Goal: Book appointment/travel/reservation

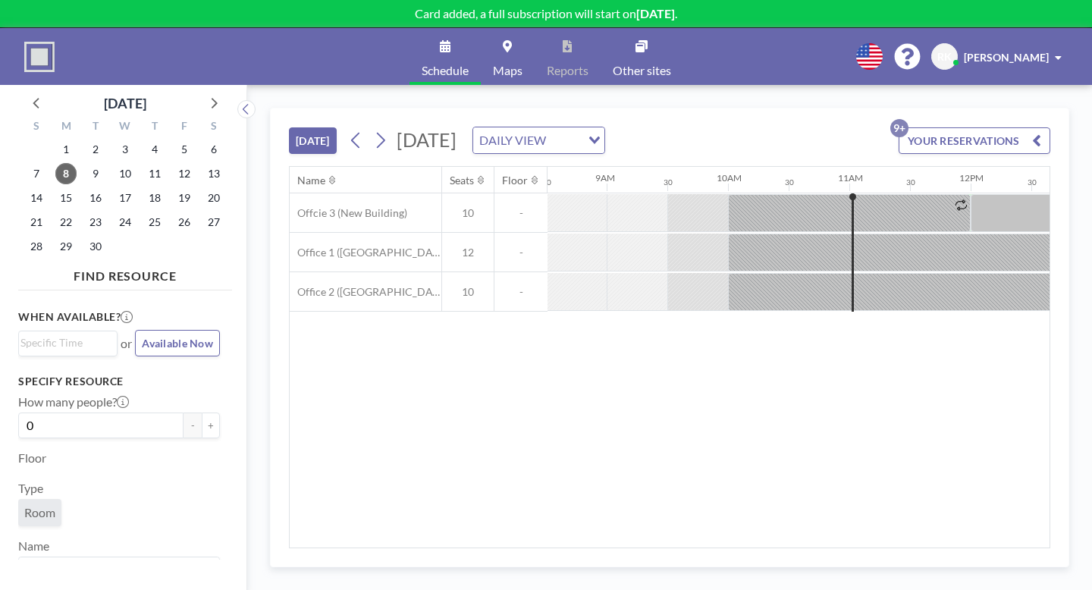
scroll to position [0, 1035]
click at [377, 133] on icon at bounding box center [381, 141] width 8 height 16
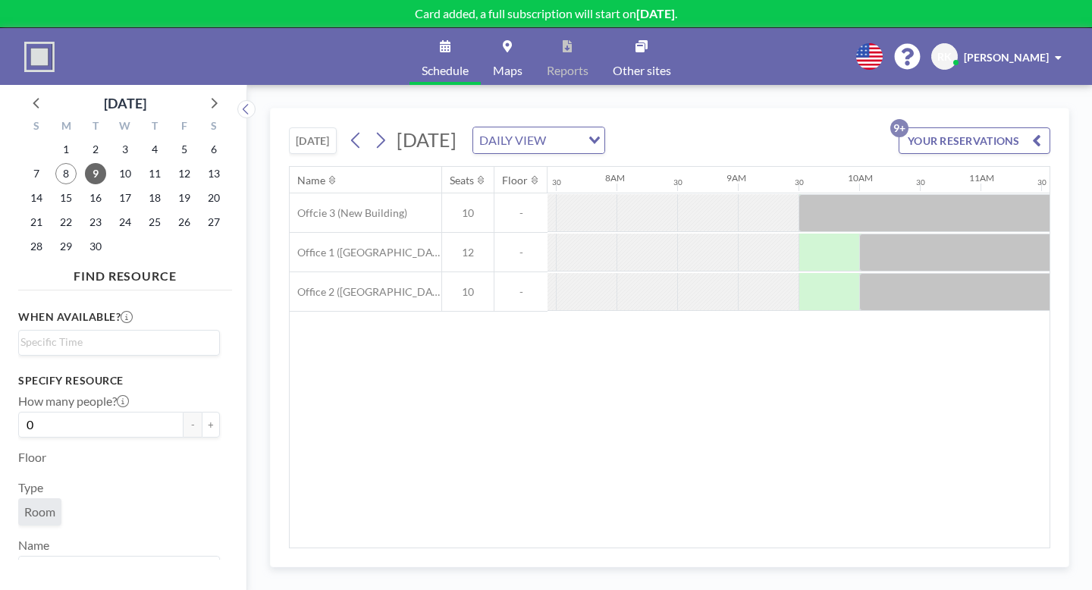
scroll to position [0, 1051]
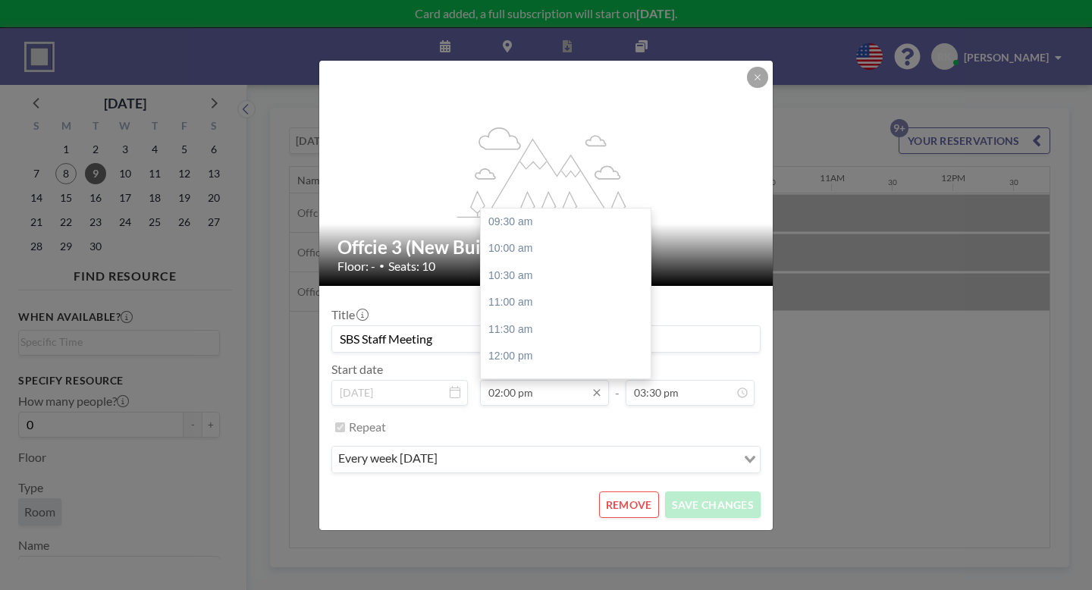
scroll to position [218, 0]
click at [533, 260] on div "02:30 pm" at bounding box center [566, 273] width 170 height 27
type input "02:30 pm"
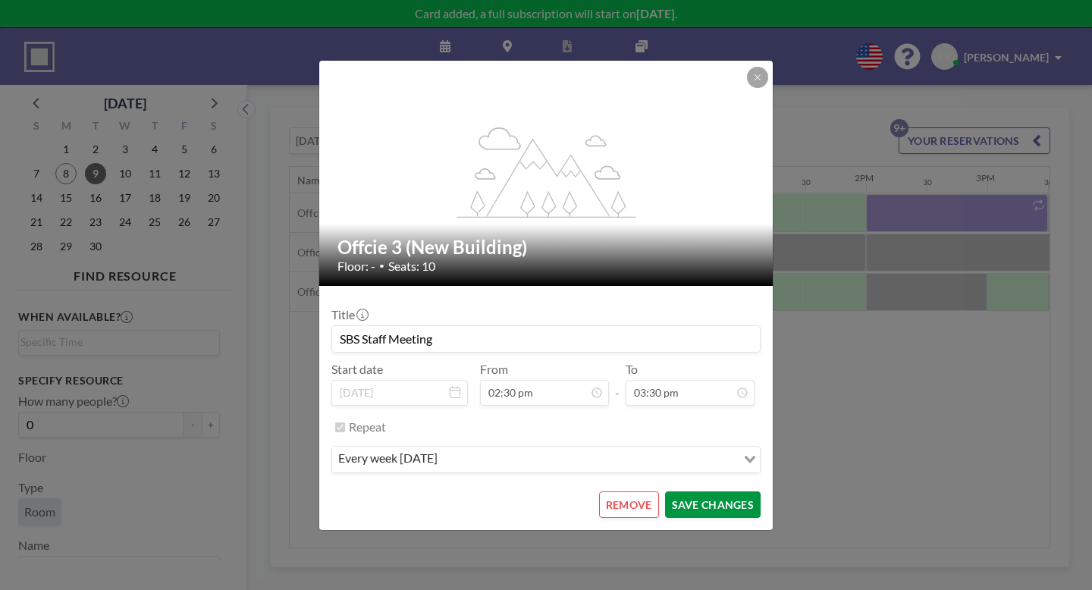
scroll to position [0, 0]
click at [672, 491] on button "SAVE CHANGES" at bounding box center [713, 504] width 96 height 27
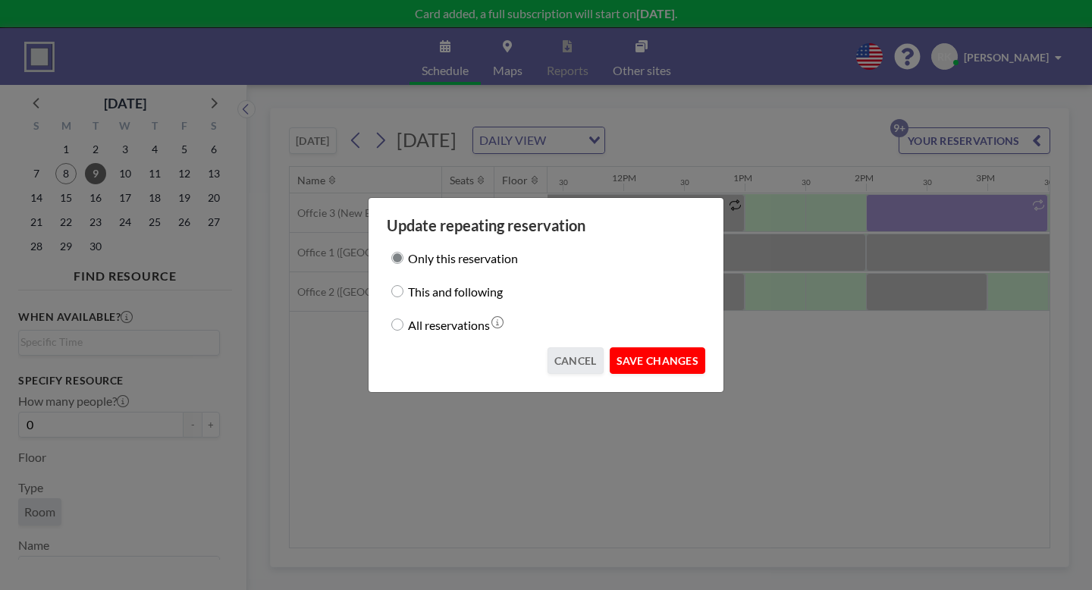
click at [618, 347] on button "SAVE CHANGES" at bounding box center [658, 360] width 96 height 27
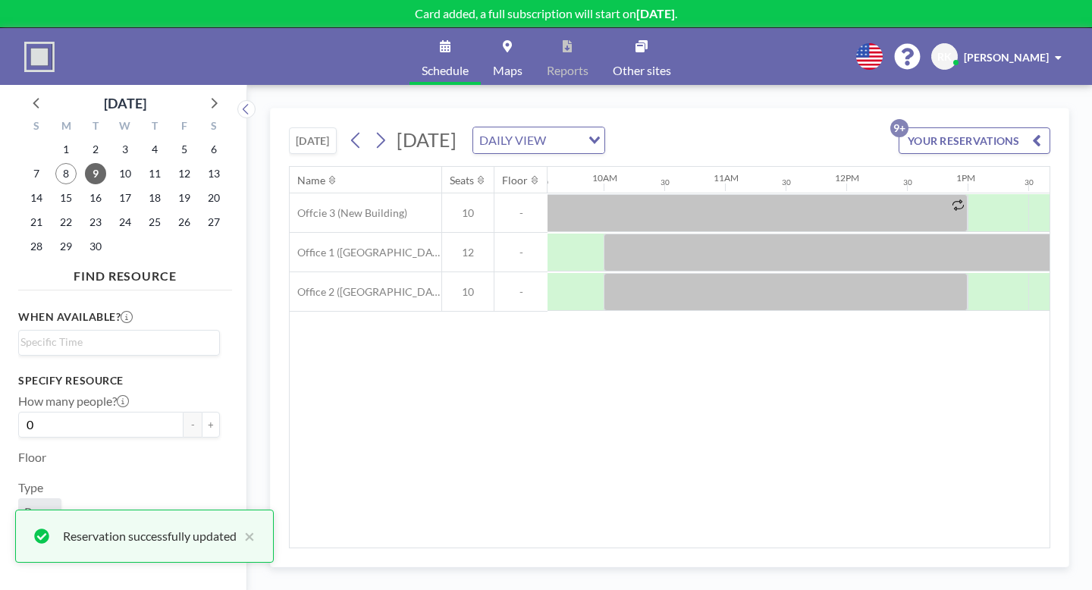
scroll to position [0, 1155]
click at [349, 129] on icon at bounding box center [356, 140] width 14 height 23
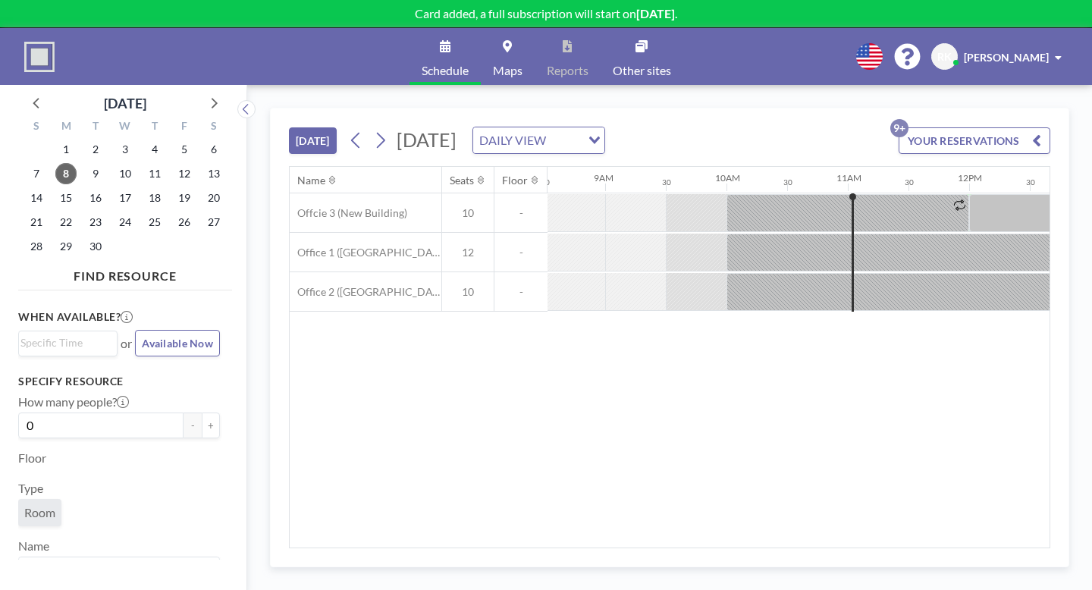
scroll to position [0, 1035]
click at [373, 129] on icon at bounding box center [380, 140] width 14 height 23
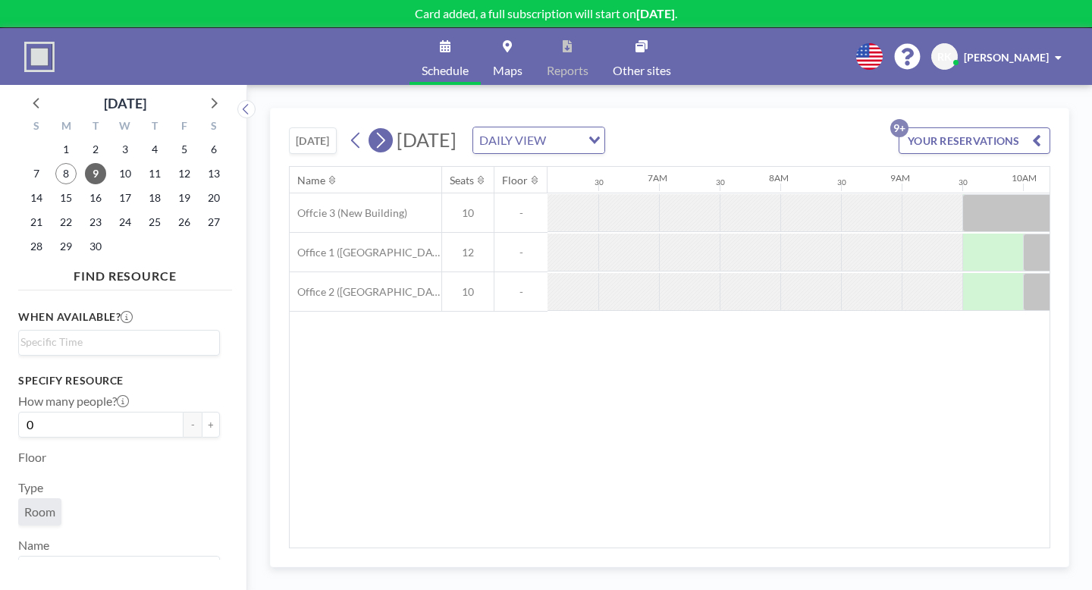
scroll to position [0, 739]
click at [349, 129] on icon at bounding box center [356, 140] width 14 height 23
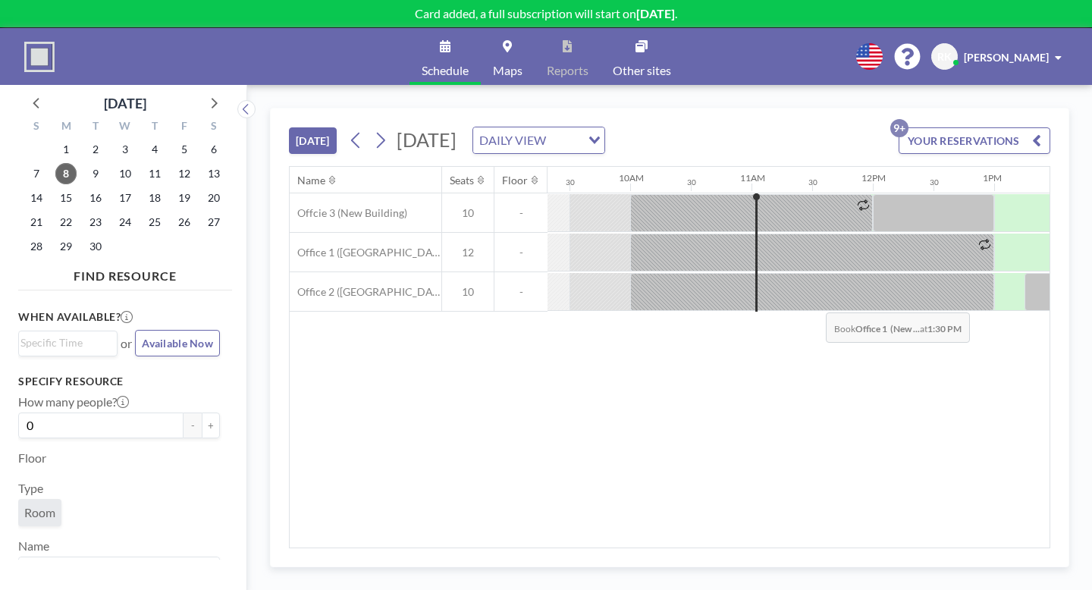
scroll to position [0, 1149]
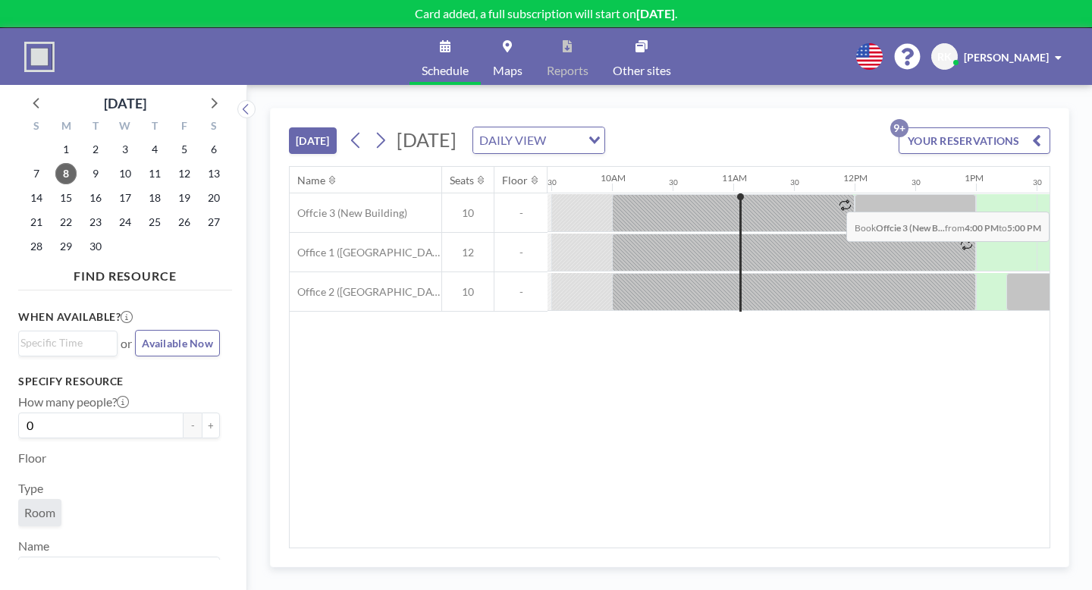
drag, startPoint x: 886, startPoint y: 172, endPoint x: 941, endPoint y: 171, distance: 55.4
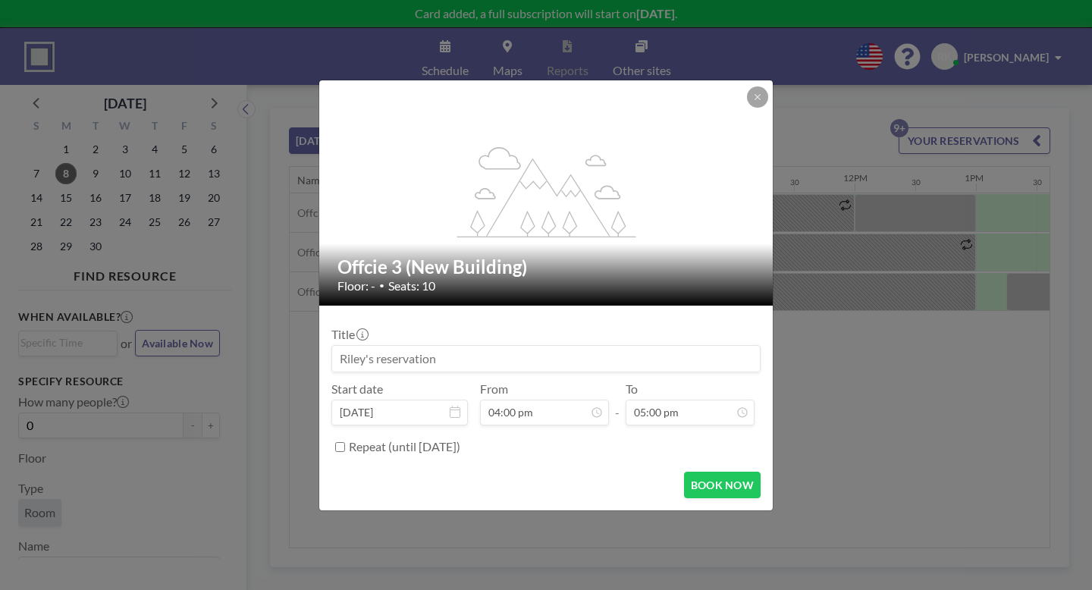
click at [726, 125] on div "flex-grow: 1.2;" at bounding box center [546, 192] width 455 height 225
click at [747, 108] on button at bounding box center [757, 96] width 21 height 21
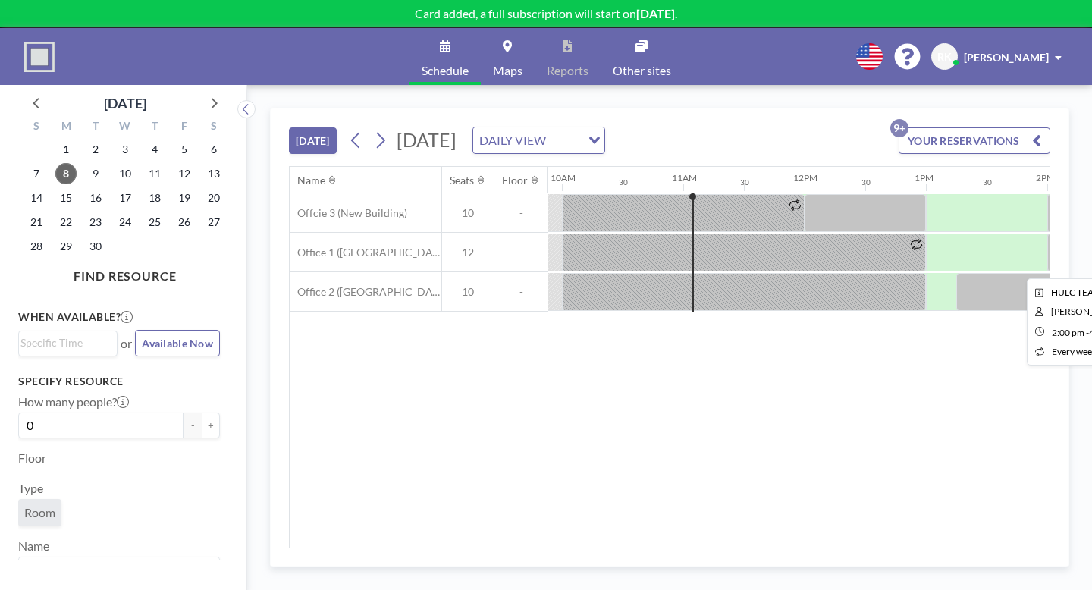
scroll to position [0, 1212]
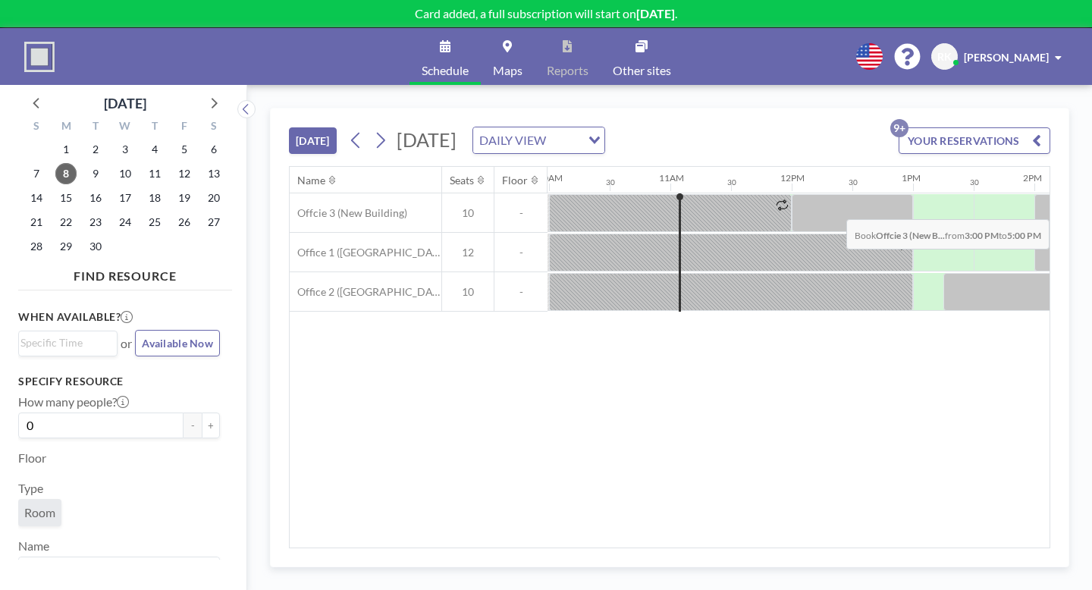
drag, startPoint x: 738, startPoint y: 170, endPoint x: 921, endPoint y: 178, distance: 182.9
click at [921, 193] on div at bounding box center [792, 212] width 2912 height 39
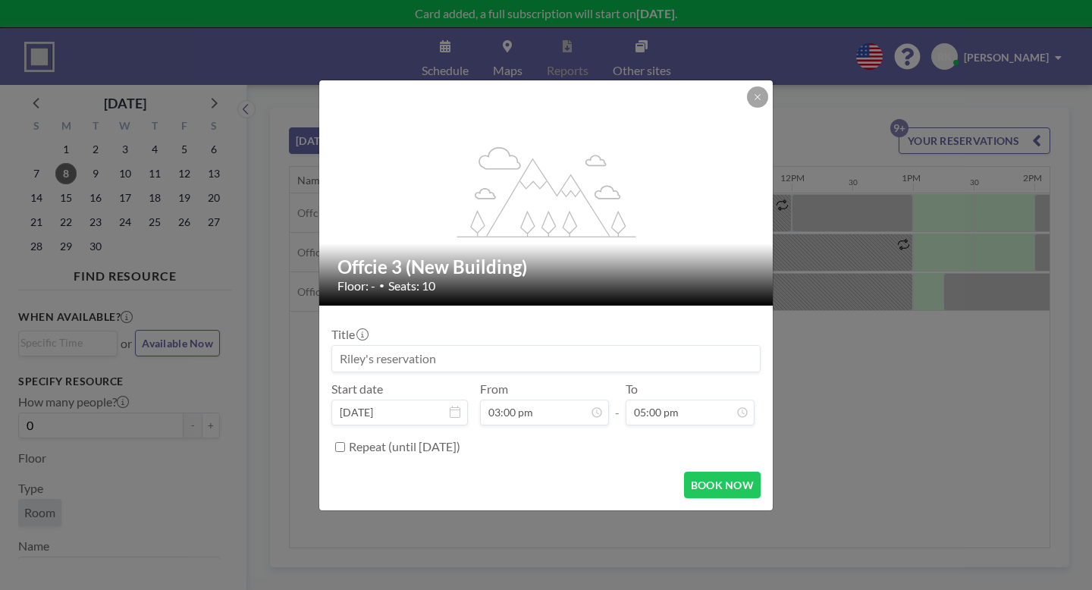
click at [603, 346] on input at bounding box center [546, 359] width 428 height 26
type input "SBS Staff Grading"
click at [687, 472] on button "BOOK NOW" at bounding box center [722, 485] width 77 height 27
